Goal: Transaction & Acquisition: Purchase product/service

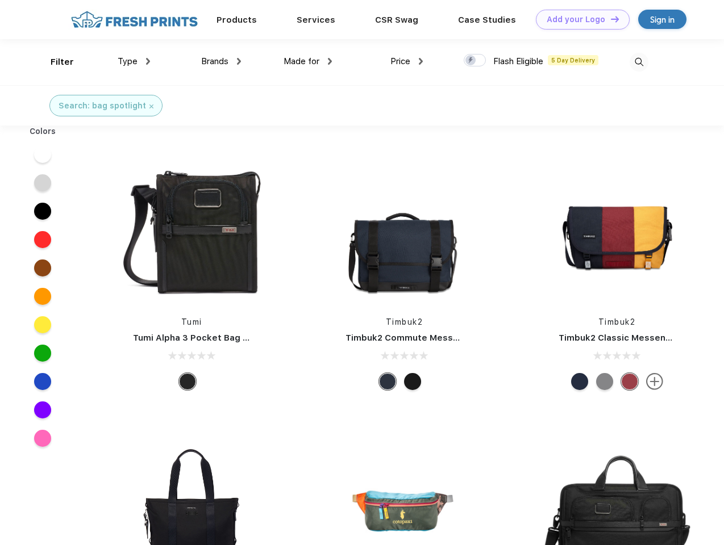
click at [578, 19] on link "Add your Logo Design Tool" at bounding box center [583, 20] width 94 height 20
click at [0, 0] on div "Design Tool" at bounding box center [0, 0] width 0 height 0
click at [610, 19] on link "Add your Logo Design Tool" at bounding box center [583, 20] width 94 height 20
click at [55, 62] on div "Filter" at bounding box center [62, 62] width 23 height 13
click at [134, 61] on span "Type" at bounding box center [128, 61] width 20 height 10
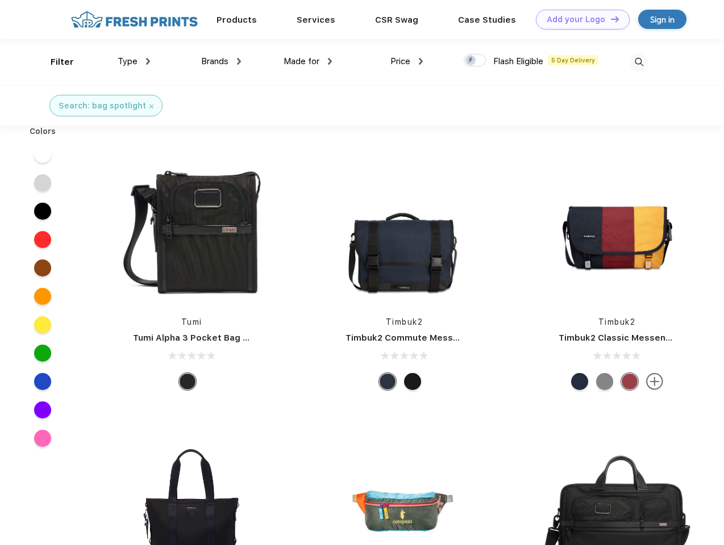
click at [221, 61] on span "Brands" at bounding box center [214, 61] width 27 height 10
click at [308, 61] on span "Made for" at bounding box center [301, 61] width 36 height 10
click at [407, 61] on span "Price" at bounding box center [400, 61] width 20 height 10
click at [475, 61] on div at bounding box center [475, 60] width 22 height 12
click at [471, 61] on input "checkbox" at bounding box center [467, 56] width 7 height 7
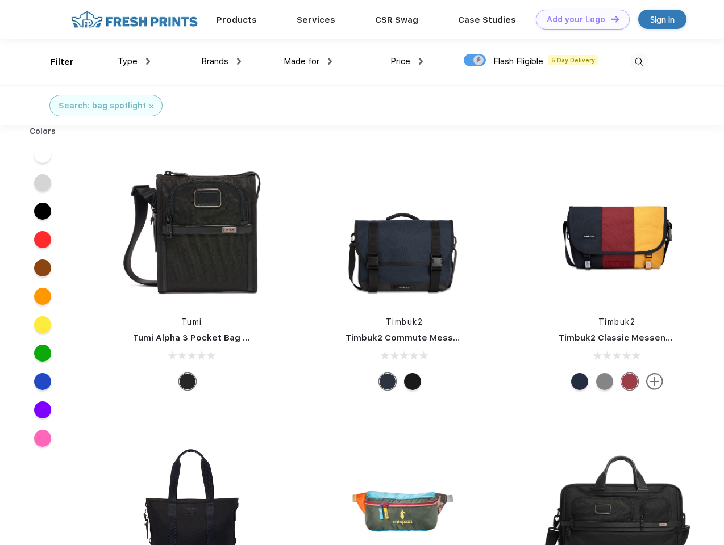
click at [638, 62] on img at bounding box center [638, 62] width 19 height 19
